Goal: Task Accomplishment & Management: Use online tool/utility

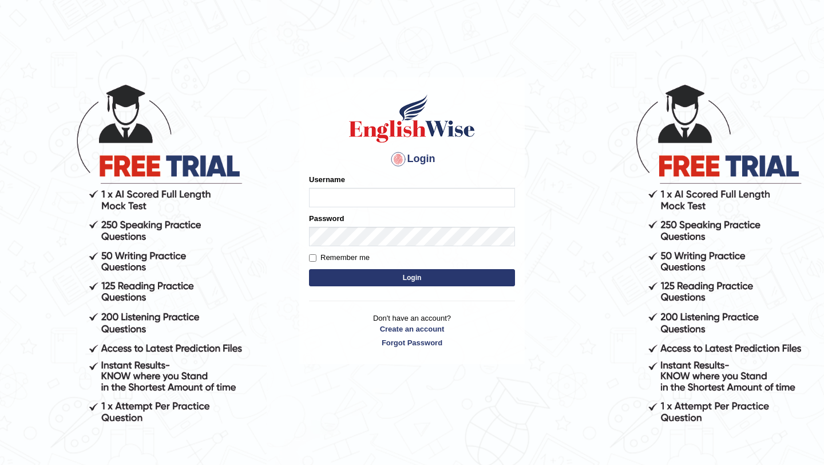
click at [347, 192] on input "Username" at bounding box center [412, 197] width 206 height 19
type input "jagjeet1281"
click at [428, 282] on button "Login" at bounding box center [412, 277] width 206 height 17
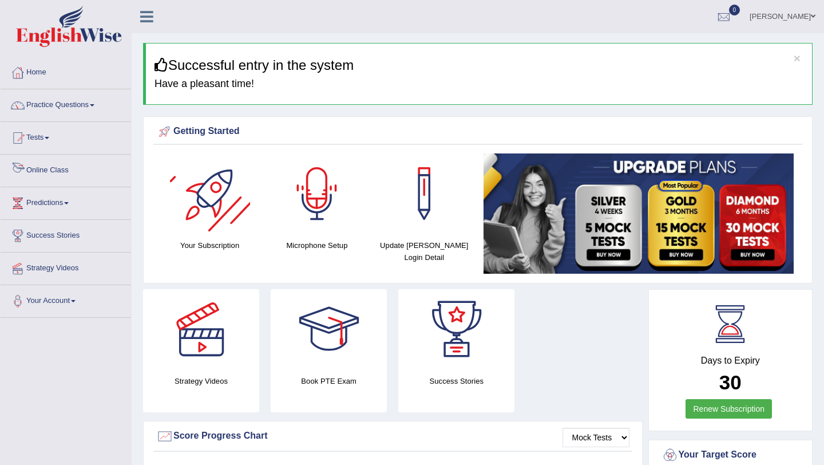
click at [68, 174] on link "Online Class" at bounding box center [66, 169] width 130 height 29
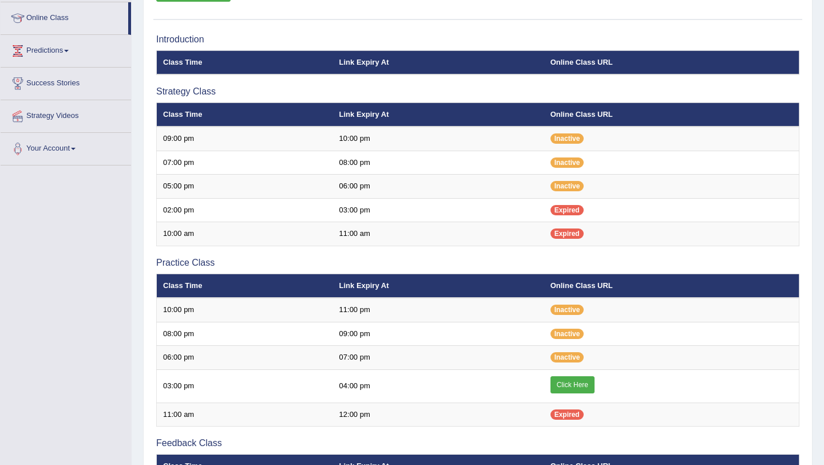
scroll to position [155, 0]
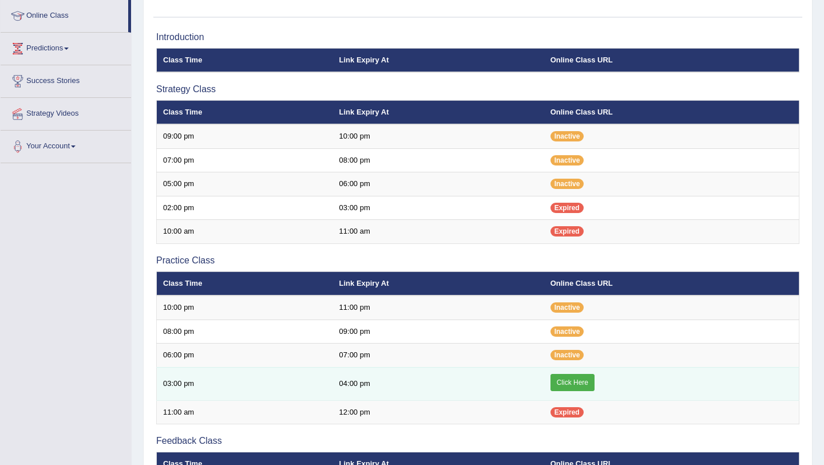
click at [572, 381] on link "Click Here" at bounding box center [573, 382] width 44 height 17
